Goal: Task Accomplishment & Management: Use online tool/utility

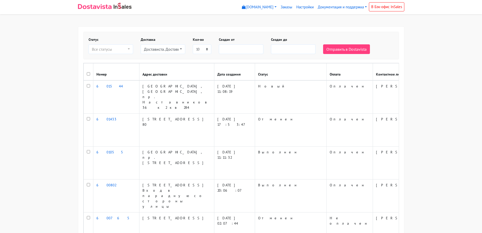
select select
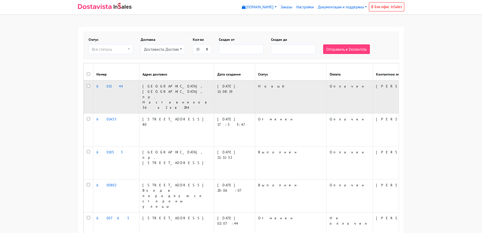
click at [88, 87] on input "checkbox" at bounding box center [88, 85] width 3 height 3
checkbox input "true"
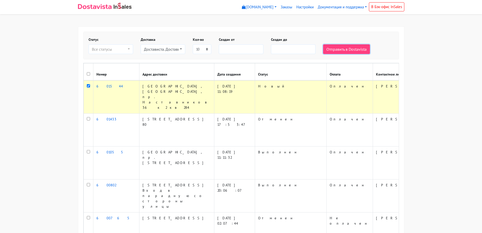
click at [331, 50] on button "Отправить в Dostavista" at bounding box center [346, 49] width 47 height 10
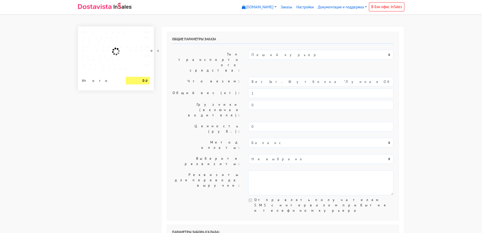
select select "12:00"
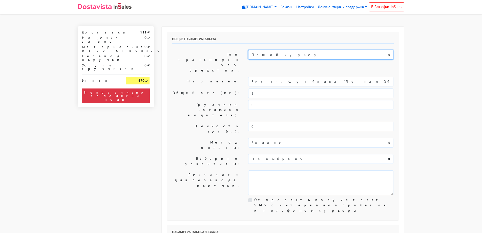
click at [282, 59] on select "Пеший курьер Легковой автомобиль Каблук (до 700 кг) Микроавтобус / портер (до […" at bounding box center [320, 55] width 145 height 10
click at [248, 50] on select "Пеший курьер Легковой автомобиль Каблук (до 700 кг) Микроавтобус / портер (до […" at bounding box center [320, 55] width 145 height 10
click at [287, 56] on select "Пеший курьер Легковой автомобиль Каблук (до 700 кг) Микроавтобус / портер (до […" at bounding box center [320, 55] width 145 height 10
click at [248, 50] on select "Пеший курьер Легковой автомобиль Каблук (до 700 кг) Микроавтобус / портер (до […" at bounding box center [320, 55] width 145 height 10
click at [292, 55] on select "Пеший курьер Легковой автомобиль Каблук (до 700 кг) Микроавтобус / портер (до […" at bounding box center [320, 55] width 145 height 10
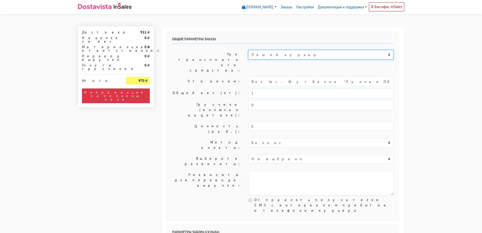
select select "7"
click at [248, 50] on select "Пеший курьер Легковой автомобиль Каблук (до 700 кг) Микроавтобус / портер (до […" at bounding box center [320, 55] width 145 height 10
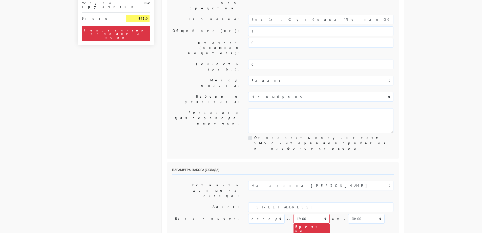
scroll to position [76, 0]
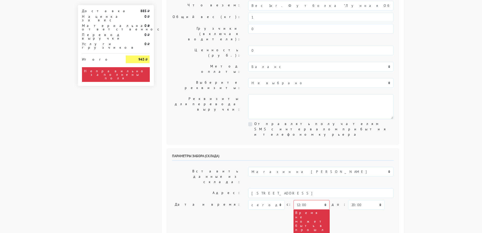
click at [307, 209] on div "Время не может быть в прошлом" at bounding box center [312, 223] width 36 height 28
click at [307, 200] on select "00:00 00:30 01:00 01:30 02:00 02:30 03:00 03:30 04:00 04:30 05:00 05:30 06:00 0…" at bounding box center [312, 205] width 36 height 10
select select "13:30"
click at [294, 200] on select "00:00 00:30 01:00 01:30 02:00 02:30 03:00 03:30 04:00 04:30 05:00 05:30 06:00 0…" at bounding box center [312, 205] width 36 height 10
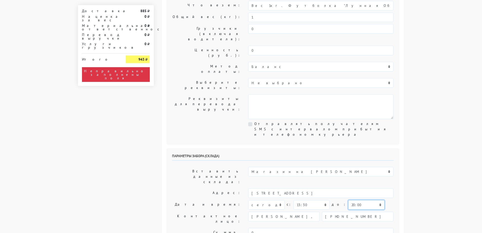
click at [351, 200] on select "00:00 00:30 01:00 01:30 02:00 02:30 03:00 03:30 04:00 04:30 05:00 05:30 06:00 0…" at bounding box center [366, 205] width 36 height 10
select select "14:00"
click at [348, 200] on select "00:00 00:30 01:00 01:30 02:00 02:30 03:00 03:30 04:00 04:30 05:00 05:30 06:00 0…" at bounding box center [366, 205] width 36 height 10
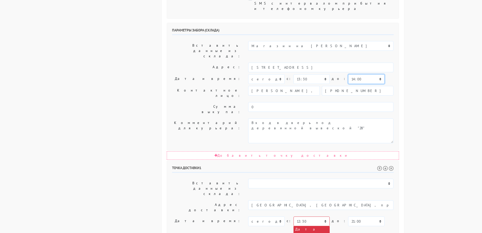
scroll to position [203, 0]
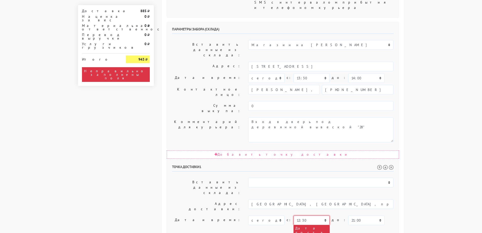
click at [309, 215] on select "00:00 00:30 01:00 01:30 02:00 02:30 03:00 03:30 04:00 04:30 05:00 05:30 06:00 0…" at bounding box center [312, 220] width 36 height 10
select select "14:00"
click at [294, 215] on select "00:00 00:30 01:00 01:30 02:00 02:30 03:00 03:30 04:00 04:30 05:00 05:30 06:00 0…" at bounding box center [312, 220] width 36 height 10
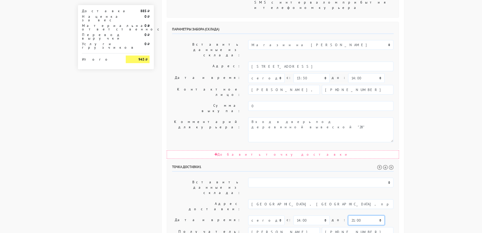
click at [358, 215] on select "00:00 00:30 01:00 01:30 02:00 02:30 03:00 03:30 04:00 04:30 05:00 05:30 06:00 0…" at bounding box center [366, 220] width 36 height 10
select select "15:30"
click at [348, 215] on select "00:00 00:30 01:00 01:30 02:00 02:30 03:00 03:30 04:00 04:30 05:00 05:30 06:00 0…" at bounding box center [366, 220] width 36 height 10
drag, startPoint x: 320, startPoint y: 162, endPoint x: 210, endPoint y: 160, distance: 110.2
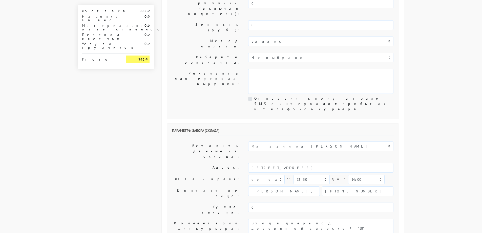
scroll to position [177, 0]
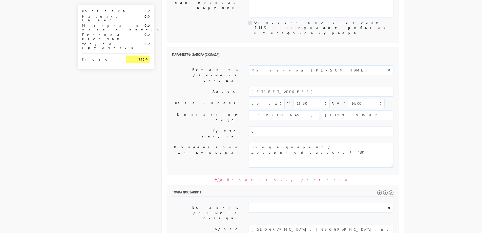
type textarea "нижний домофон"
select select "16:00"
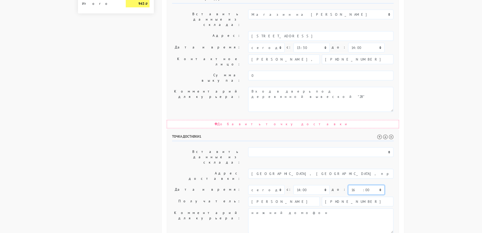
scroll to position [234, 0]
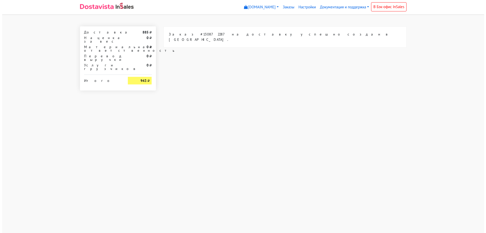
scroll to position [0, 0]
